Goal: Task Accomplishment & Management: Use online tool/utility

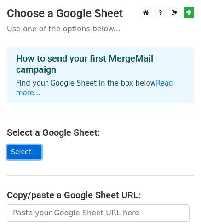
click at [32, 145] on link "Select..." at bounding box center [24, 152] width 35 height 14
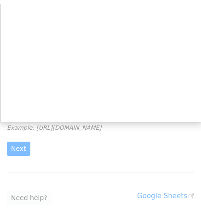
scroll to position [106, 0]
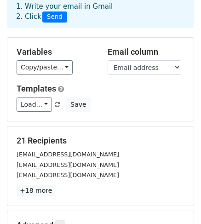
scroll to position [60, 0]
